Goal: Use online tool/utility

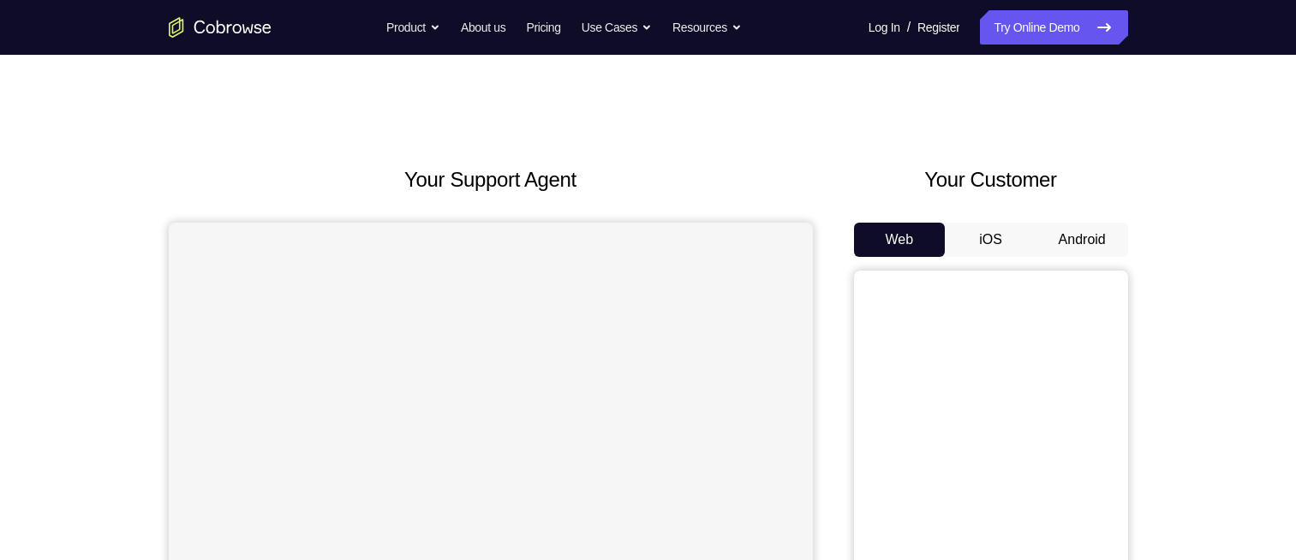
click at [1066, 249] on button "Android" at bounding box center [1083, 240] width 92 height 34
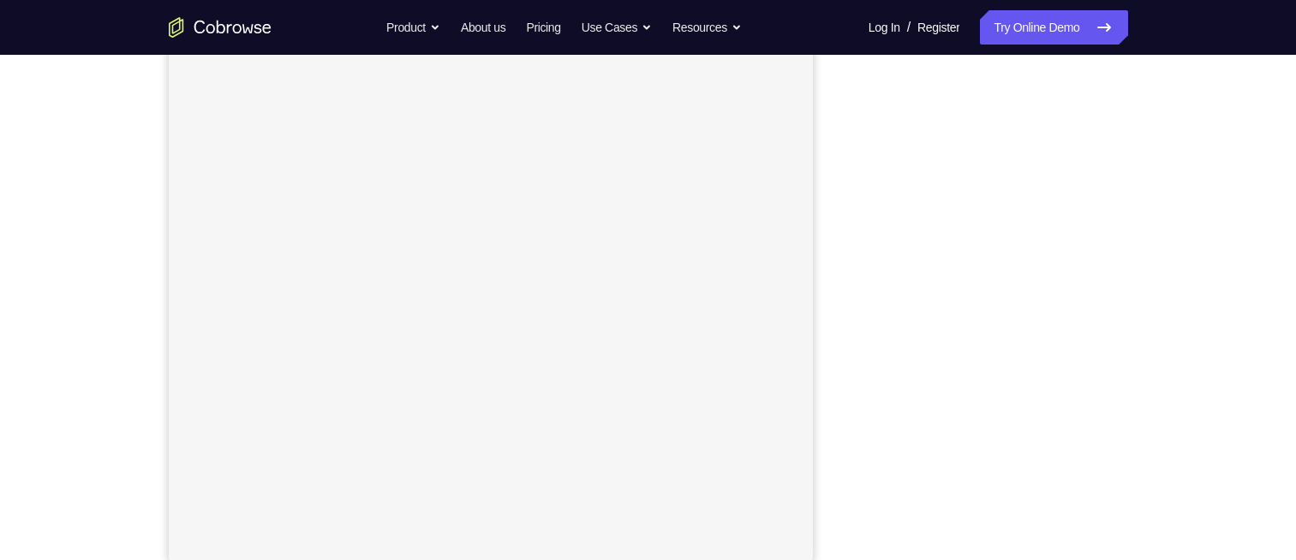
scroll to position [232, 0]
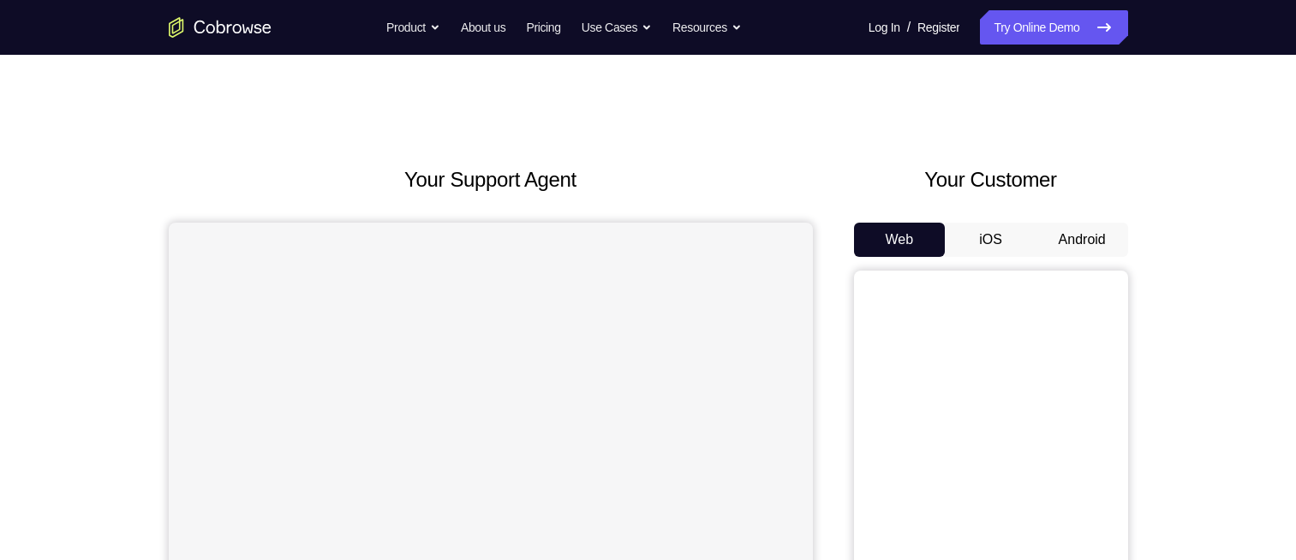
click at [1076, 243] on button "Android" at bounding box center [1083, 240] width 92 height 34
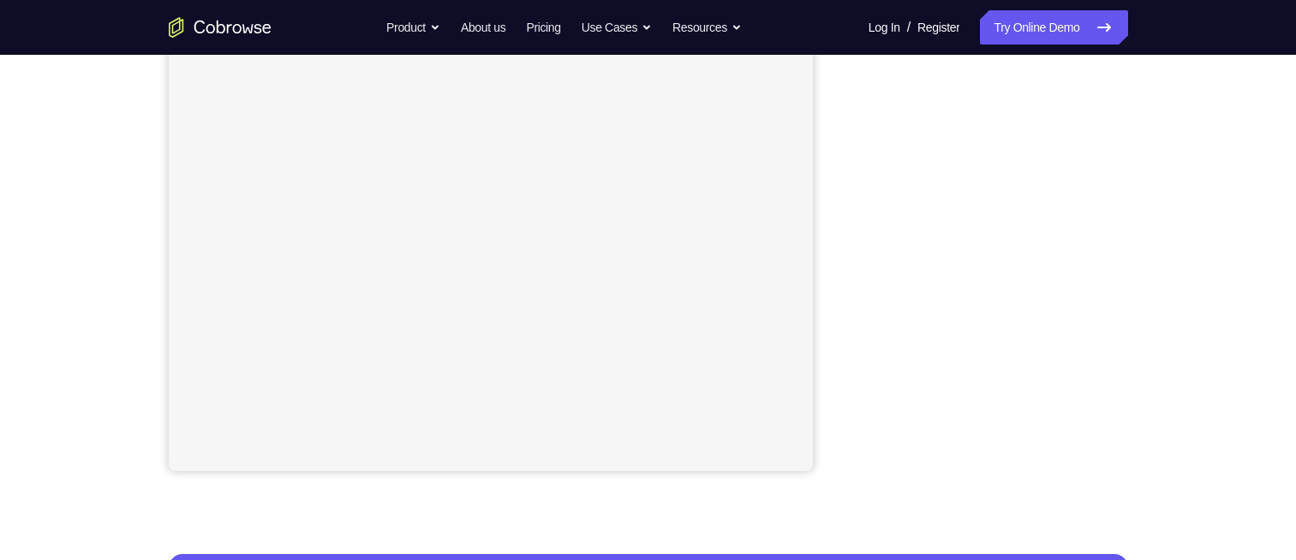
scroll to position [326, 0]
